Goal: Navigation & Orientation: Find specific page/section

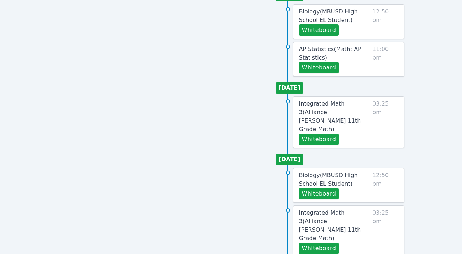
scroll to position [270, 0]
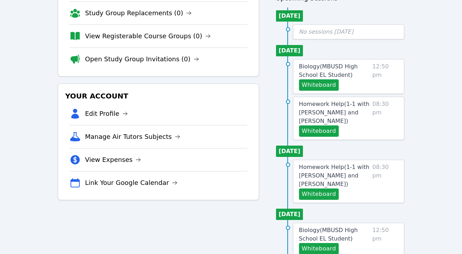
scroll to position [180, 0]
